Goal: Task Accomplishment & Management: Use online tool/utility

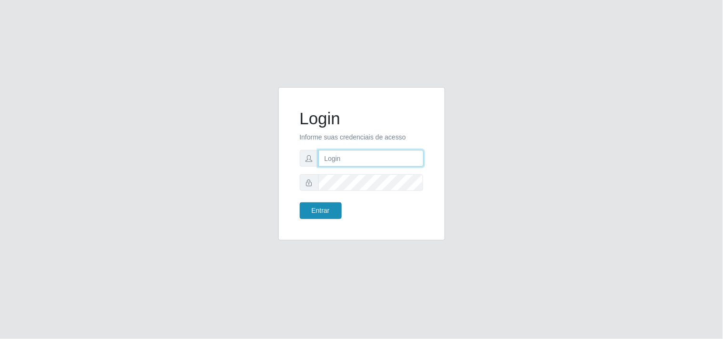
type input "[EMAIL_ADDRESS][DOMAIN_NAME]"
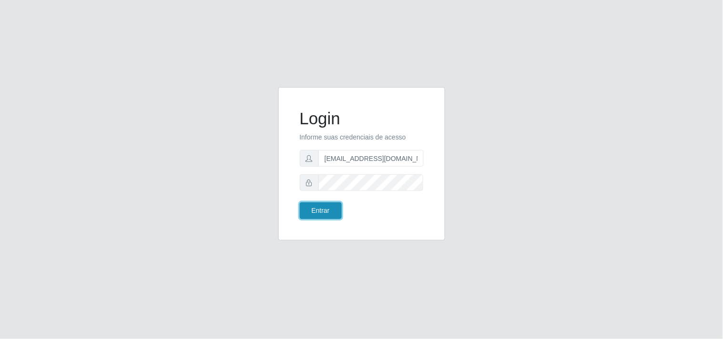
click at [310, 209] on button "Entrar" at bounding box center [321, 211] width 42 height 17
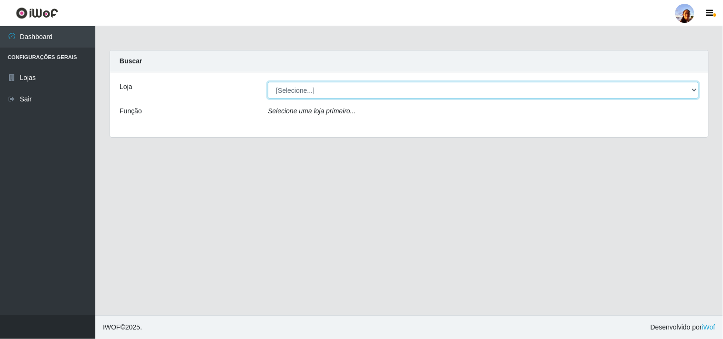
click at [432, 98] on select "[Selecione...] Supermercado [GEOGRAPHIC_DATA]" at bounding box center [483, 90] width 431 height 17
select select "166"
click at [268, 82] on select "[Selecione...] Supermercado [GEOGRAPHIC_DATA]" at bounding box center [483, 90] width 431 height 17
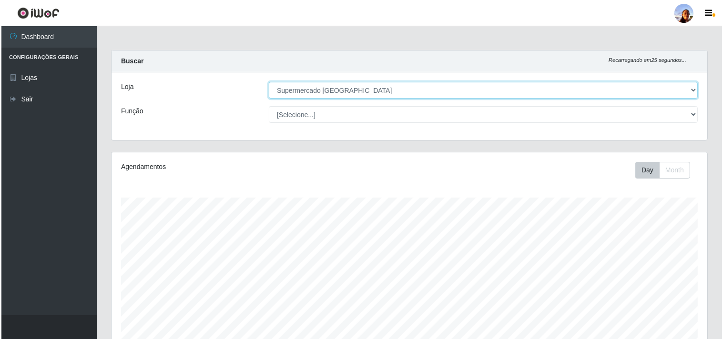
scroll to position [209, 0]
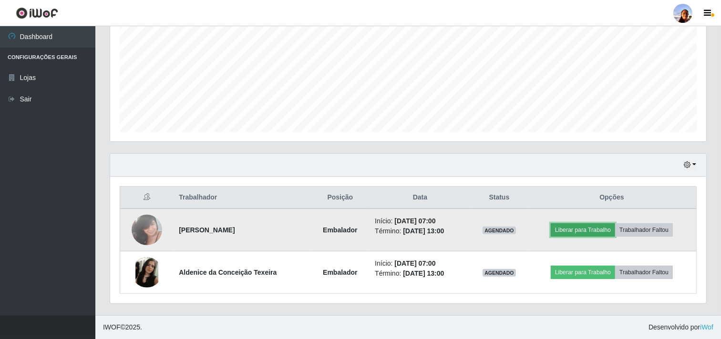
click at [594, 226] on button "Liberar para Trabalho" at bounding box center [583, 230] width 64 height 13
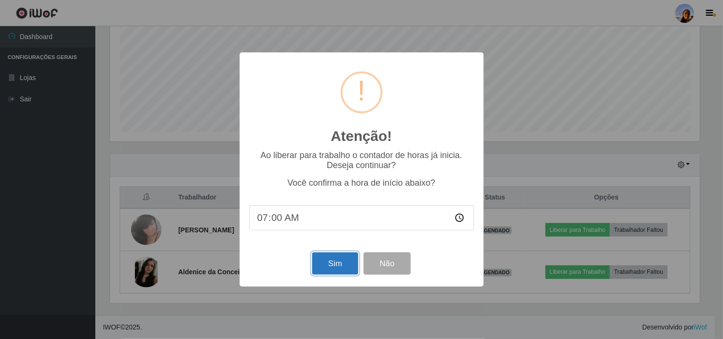
click at [323, 264] on button "Sim" at bounding box center [335, 264] width 46 height 22
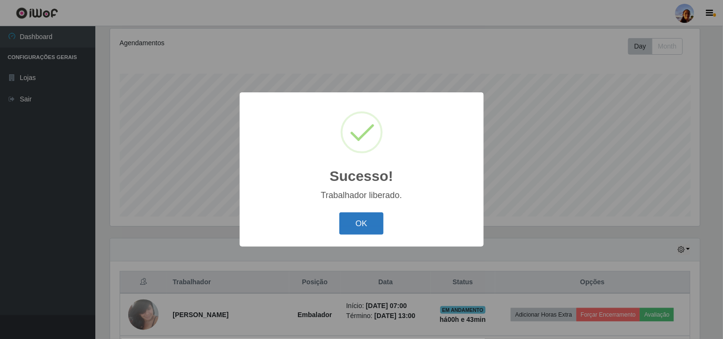
click at [376, 234] on button "OK" at bounding box center [361, 224] width 44 height 22
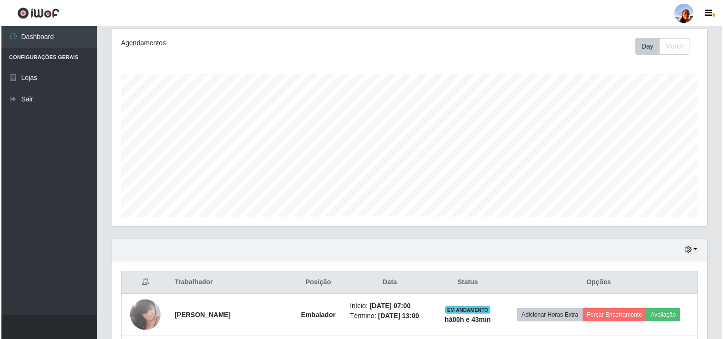
scroll to position [209, 0]
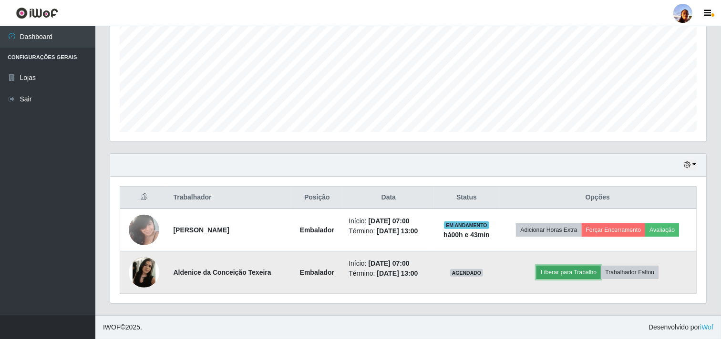
click at [592, 268] on button "Liberar para Trabalho" at bounding box center [568, 272] width 64 height 13
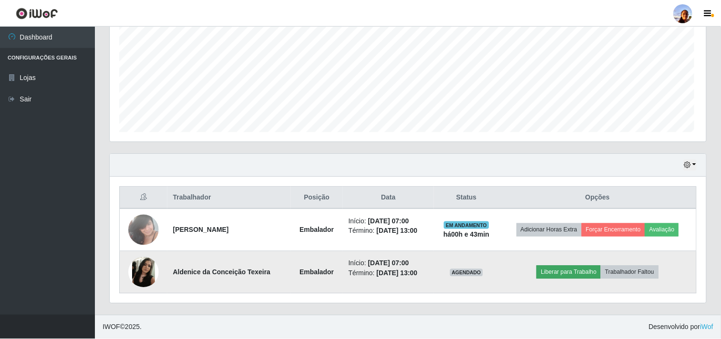
scroll to position [197, 590]
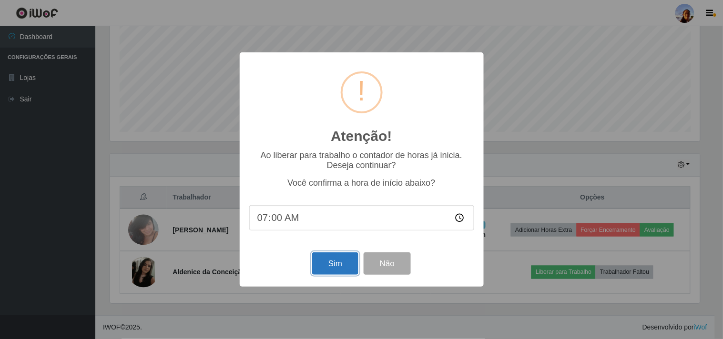
click at [325, 267] on button "Sim" at bounding box center [335, 264] width 46 height 22
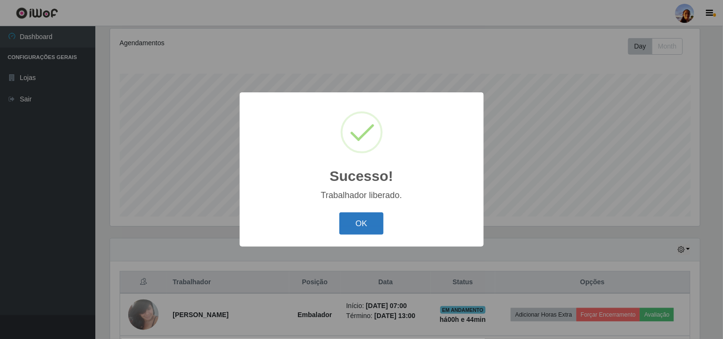
click at [358, 233] on button "OK" at bounding box center [361, 224] width 44 height 22
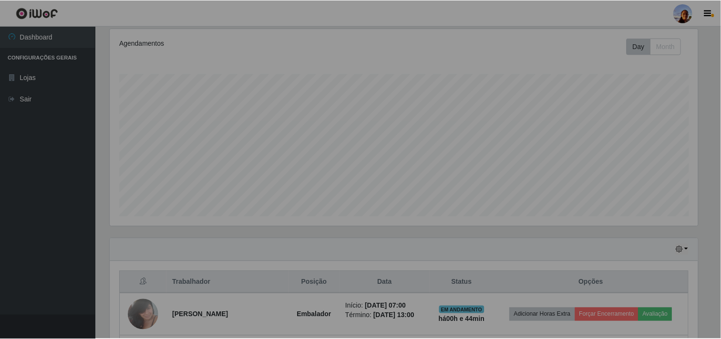
scroll to position [197, 596]
